Goal: Information Seeking & Learning: Learn about a topic

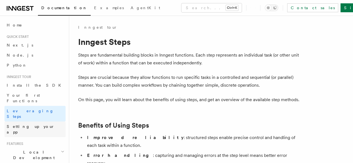
click at [42, 122] on link "Setting up your app" at bounding box center [34, 130] width 61 height 16
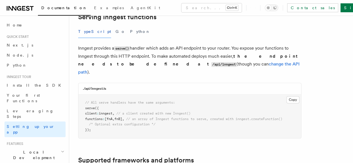
scroll to position [223, 0]
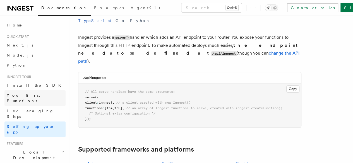
click at [47, 98] on link "Your first Functions" at bounding box center [34, 99] width 61 height 16
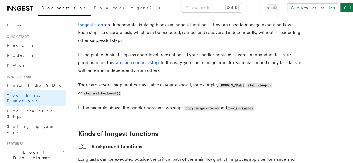
scroll to position [782, 0]
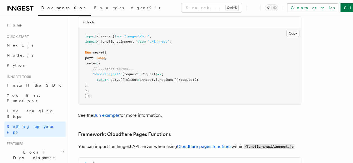
scroll to position [223, 0]
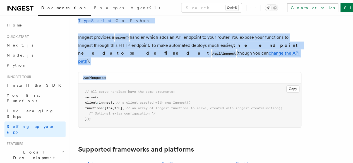
drag, startPoint x: 196, startPoint y: 71, endPoint x: 208, endPoint y: 48, distance: 26.3
click at [21, 150] on span "Local Development" at bounding box center [32, 155] width 56 height 11
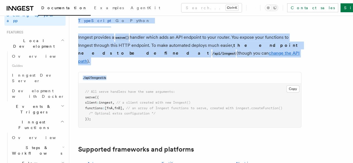
scroll to position [140, 0]
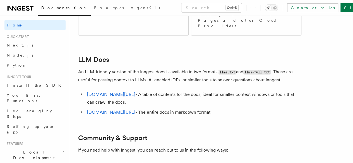
scroll to position [534, 0]
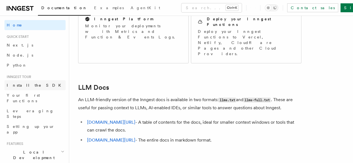
click at [30, 83] on span "Install the SDK" at bounding box center [36, 86] width 58 height 6
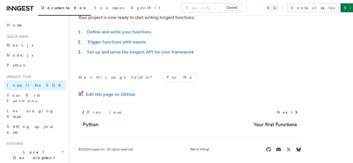
scroll to position [307, 0]
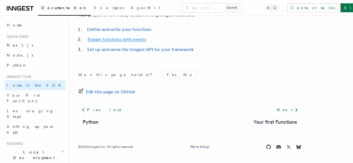
click at [122, 41] on link "Trigger functions with events" at bounding box center [116, 39] width 59 height 5
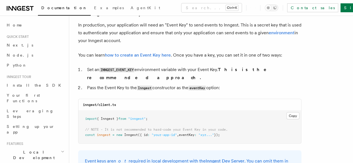
scroll to position [447, 0]
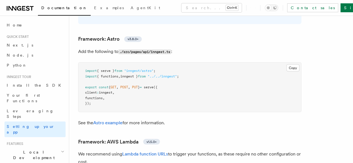
scroll to position [475, 0]
